Goal: Check status

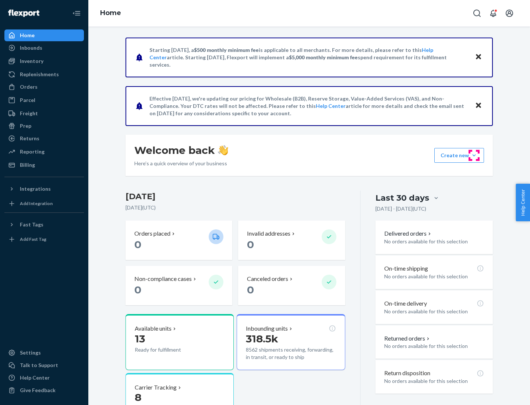
click at [474, 155] on button "Create new Create new inbound Create new order Create new product" at bounding box center [459, 155] width 50 height 15
click at [31, 48] on div "Inbounds" at bounding box center [31, 47] width 22 height 7
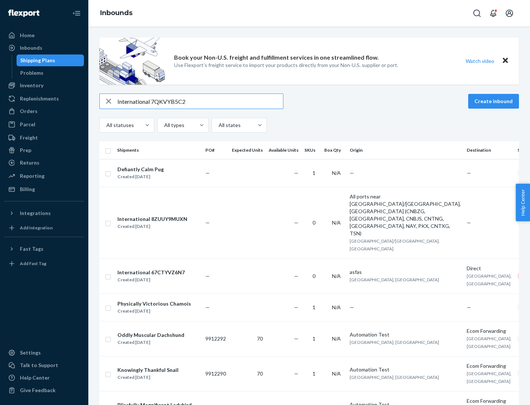
type input "International 7QKVYB5C29"
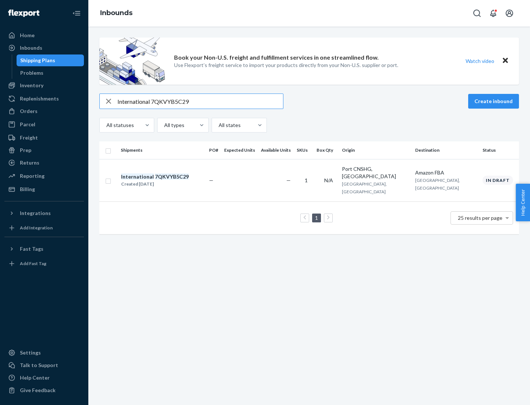
click at [168, 180] on div "Created [DATE]" at bounding box center [155, 183] width 68 height 7
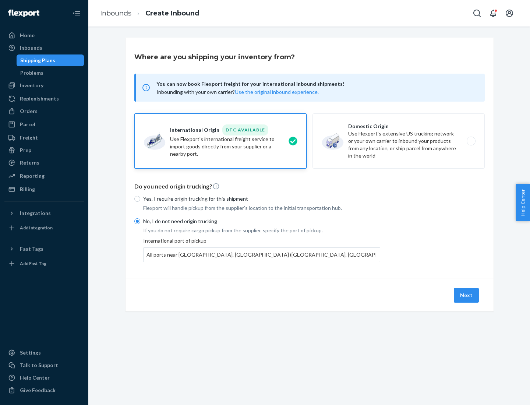
click at [467, 295] on button "Next" at bounding box center [466, 295] width 25 height 15
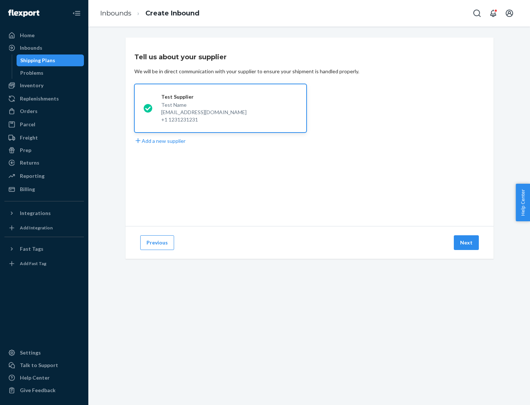
click at [467, 243] on button "Next" at bounding box center [466, 242] width 25 height 15
